Goal: Transaction & Acquisition: Obtain resource

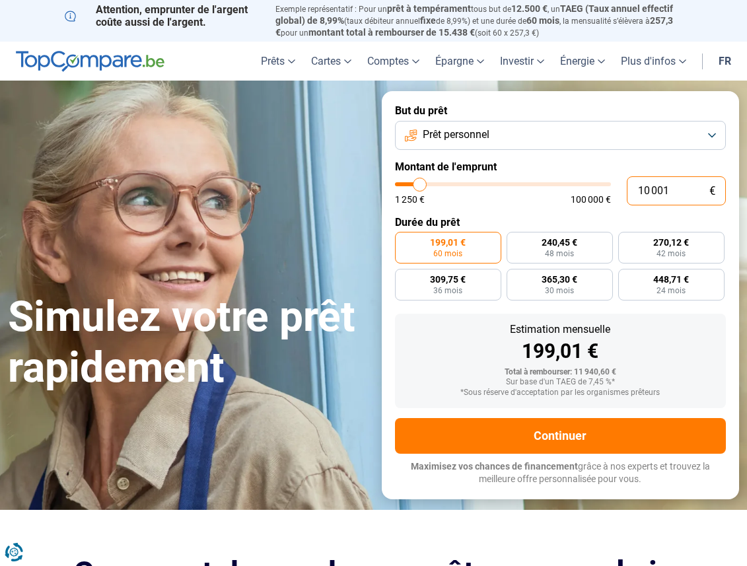
drag, startPoint x: 673, startPoint y: 189, endPoint x: 605, endPoint y: 189, distance: 68.0
click at [605, 189] on div "10 001 € 1 250 € 100 000 €" at bounding box center [560, 190] width 331 height 29
type input "1"
type input "1250"
type input "10"
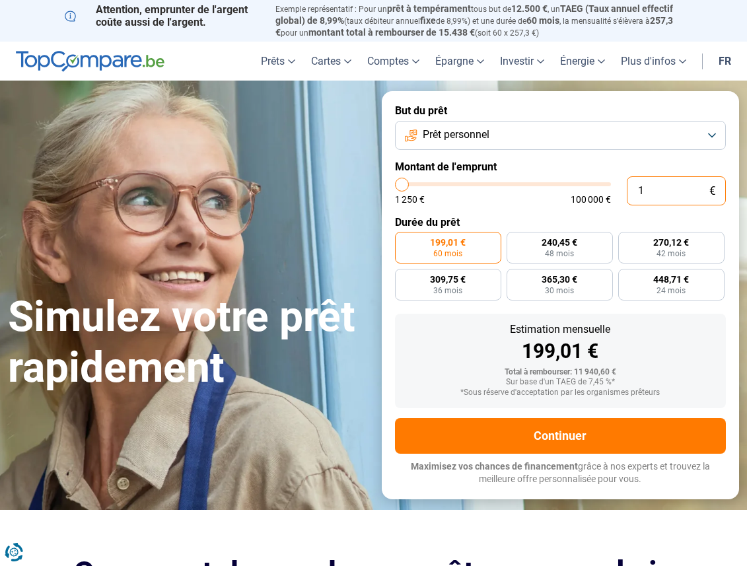
type input "1250"
type input "1"
type input "1250"
type input "11"
type input "1250"
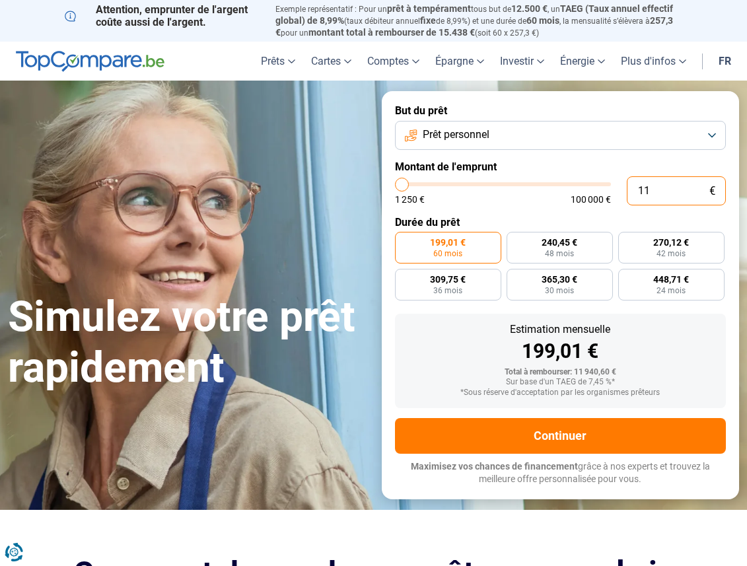
type input "110"
type input "1250"
type input "1 100"
type input "1250"
type input "110"
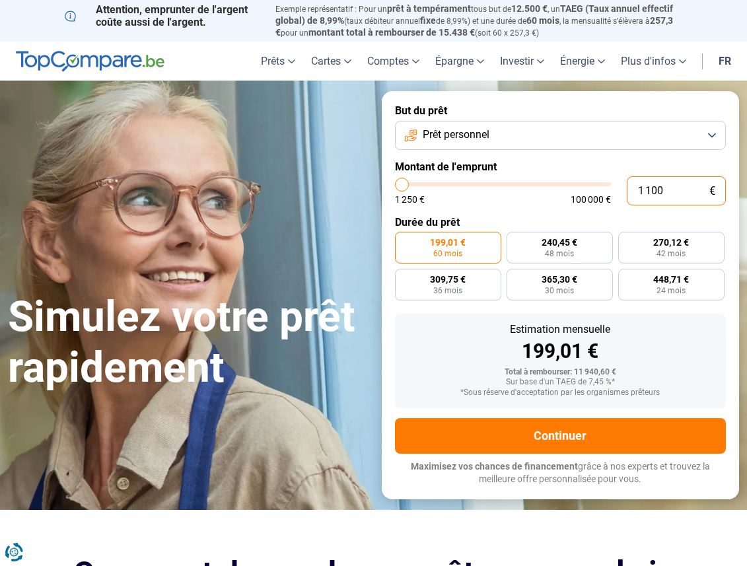
type input "1250"
type input "11"
type input "1250"
type input "115"
type input "1250"
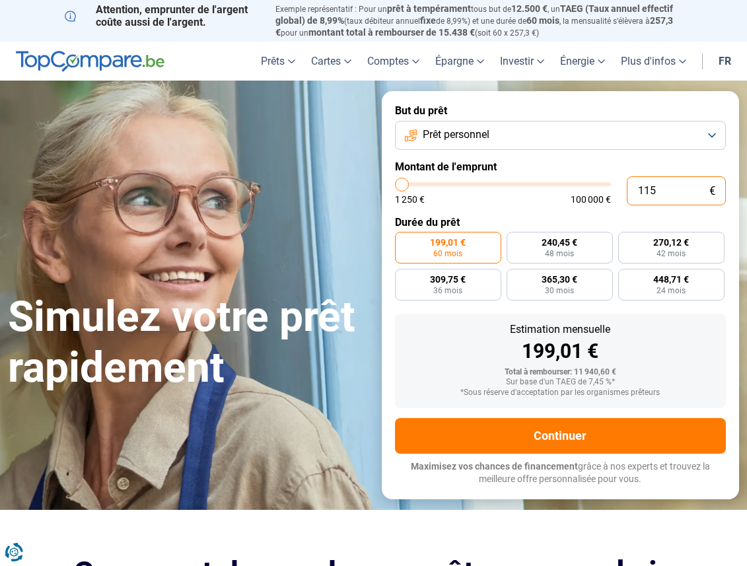
type input "1 150"
type input "1250"
type input "11 500"
type input "11500"
type input "11 500"
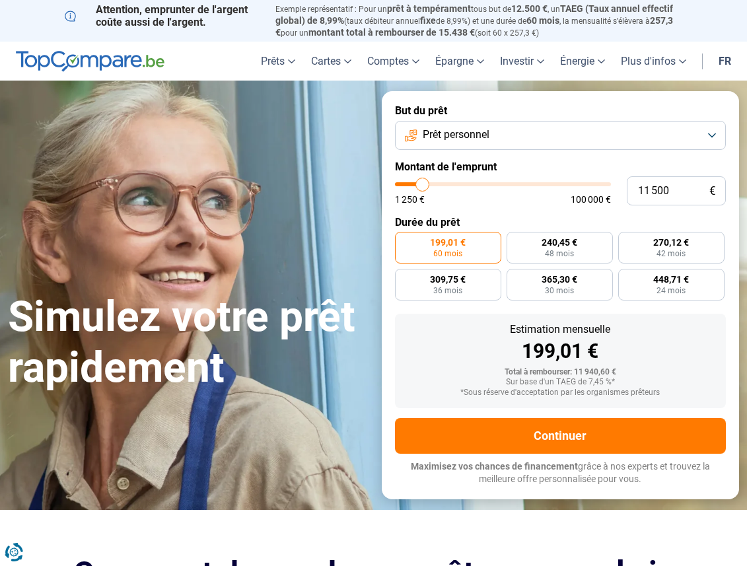
click at [624, 207] on form "But du prêt Prêt personnel Montant de l'emprunt 11 500 € 1 250 € 100 000 € Duré…" at bounding box center [561, 294] width 358 height 407
click at [639, 235] on label "310,61 € 42 mois" at bounding box center [671, 248] width 106 height 32
click at [626, 235] on input "310,61 € 42 mois" at bounding box center [622, 236] width 9 height 9
radio input "true"
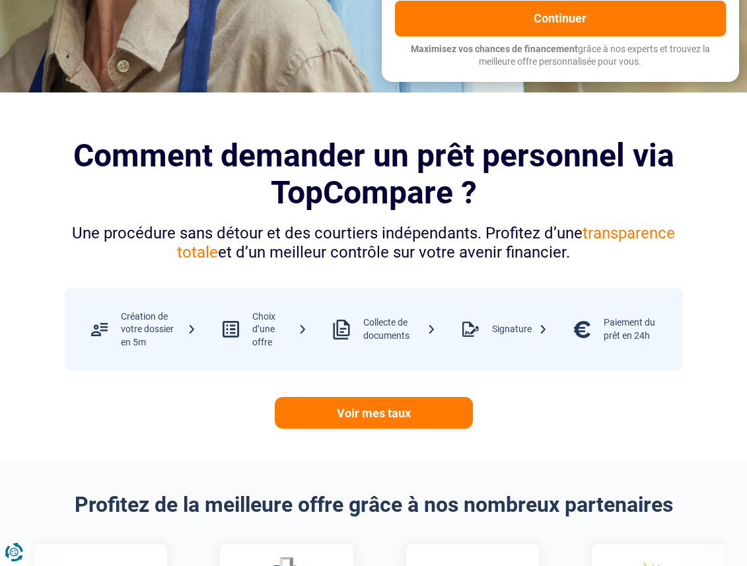
scroll to position [330, 0]
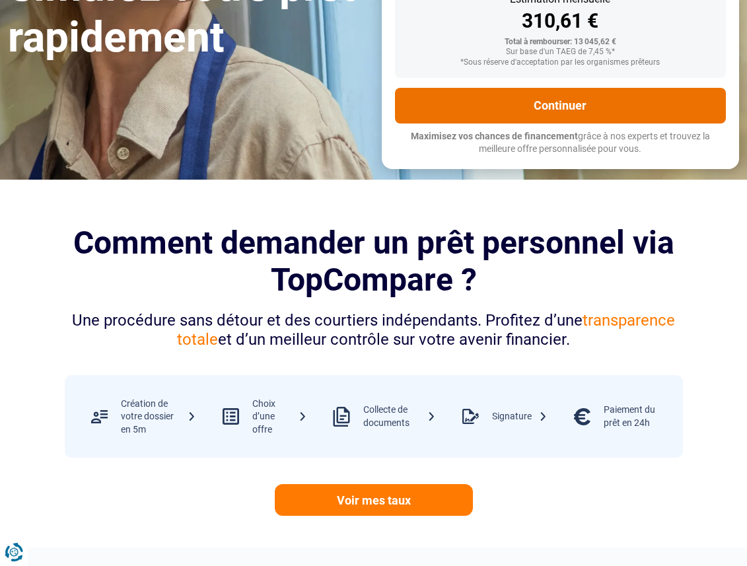
click at [593, 110] on button "Continuer" at bounding box center [560, 106] width 331 height 36
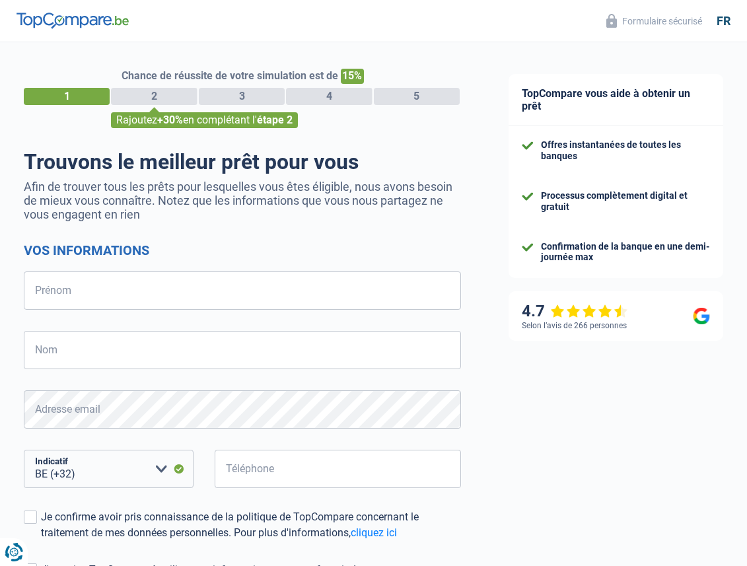
select select "32"
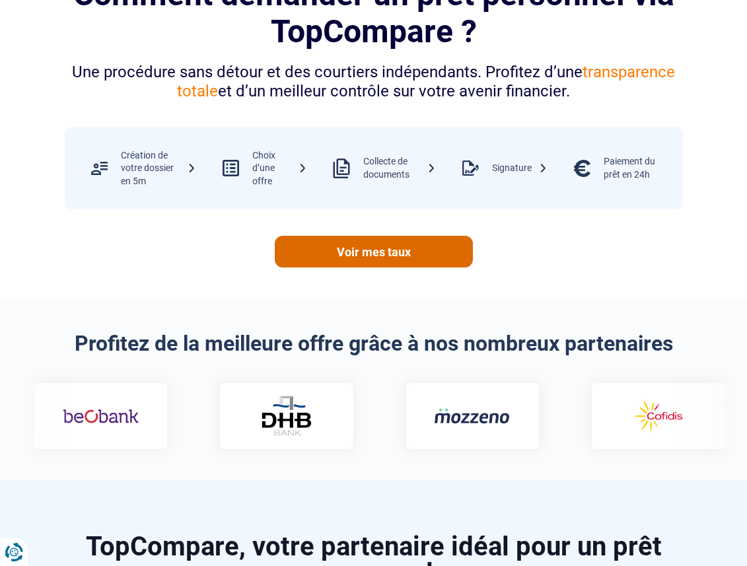
click at [339, 242] on link "Voir mes taux" at bounding box center [374, 252] width 198 height 32
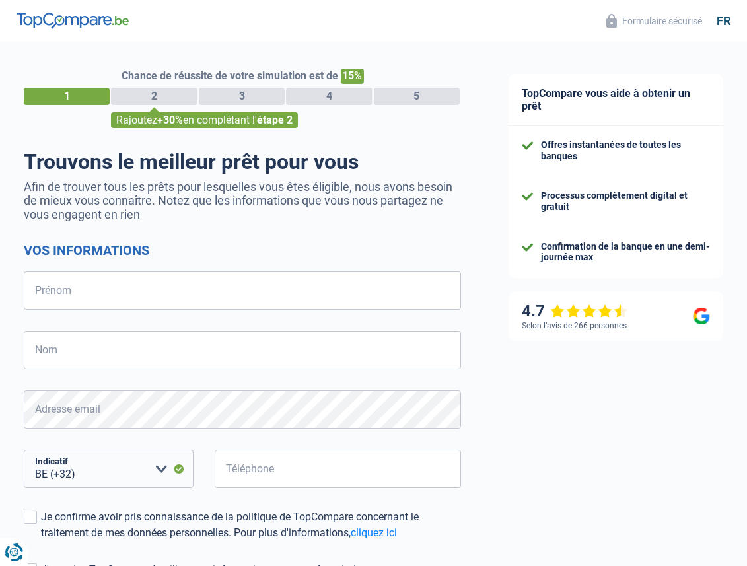
select select "32"
